Goal: Information Seeking & Learning: Learn about a topic

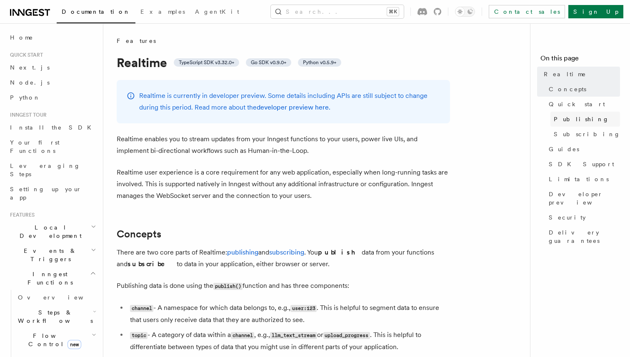
click at [558, 119] on span "Publishing" at bounding box center [581, 119] width 55 height 8
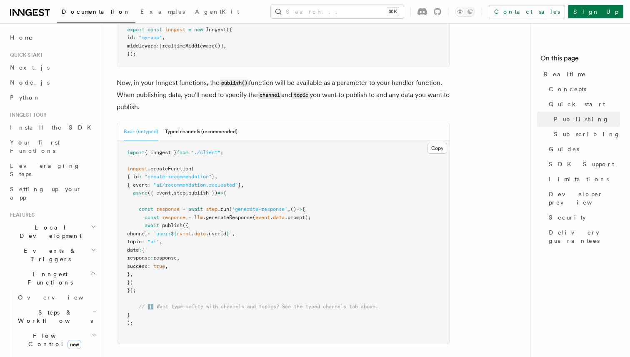
scroll to position [660, 0]
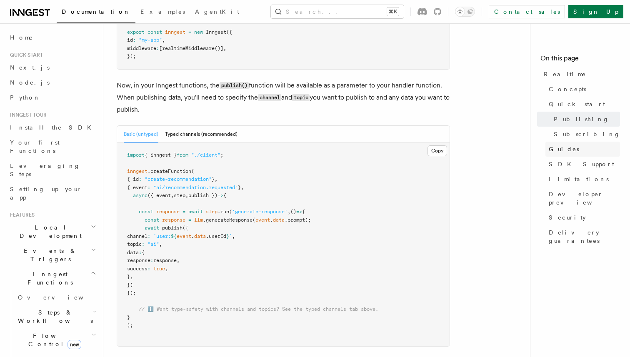
click at [582, 148] on link "Guides" at bounding box center [583, 149] width 75 height 15
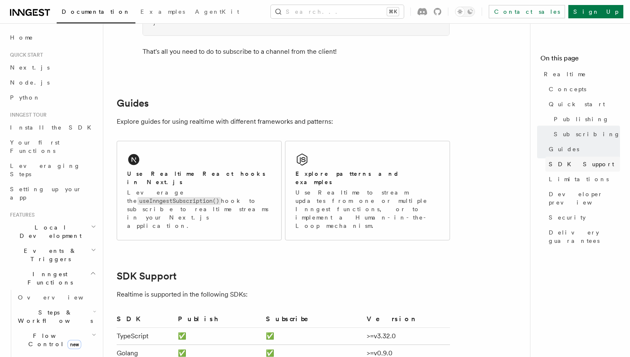
click at [571, 162] on span "SDK Support" at bounding box center [581, 164] width 65 height 8
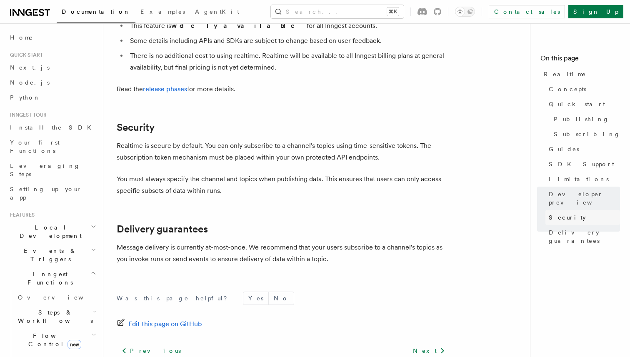
scroll to position [2242, 0]
click at [559, 150] on span "Guides" at bounding box center [564, 149] width 30 height 8
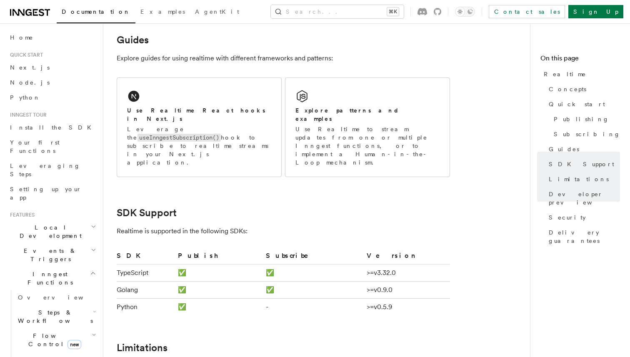
scroll to position [1792, 0]
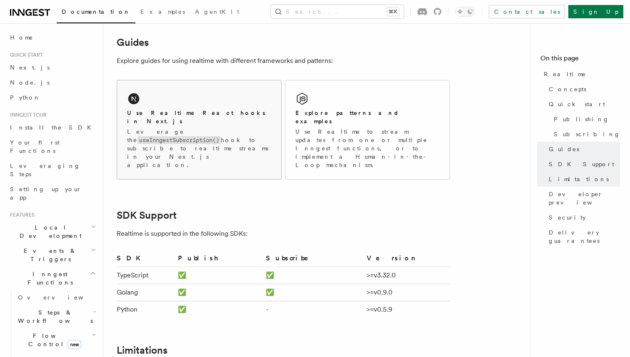
click at [212, 142] on p "Leverage the useInngestSubscription() hook to subscribe to realtime streams in …" at bounding box center [199, 149] width 144 height 42
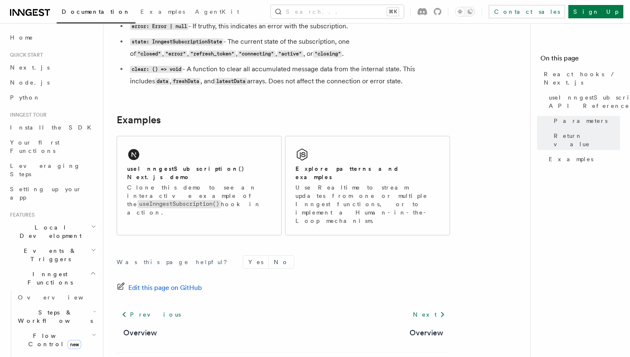
scroll to position [821, 0]
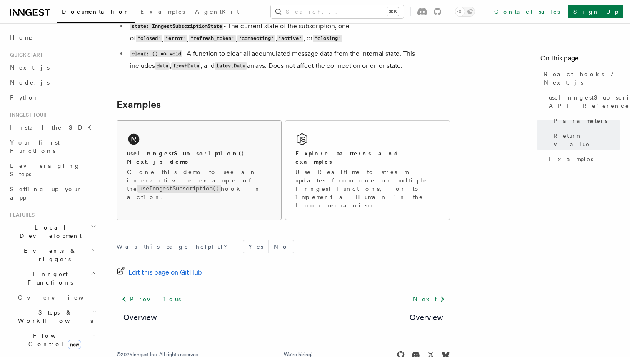
click at [208, 168] on p "Clone this demo to see an interactive example of the useInngestSubscription() h…" at bounding box center [199, 184] width 144 height 33
